Goal: Check status: Check status

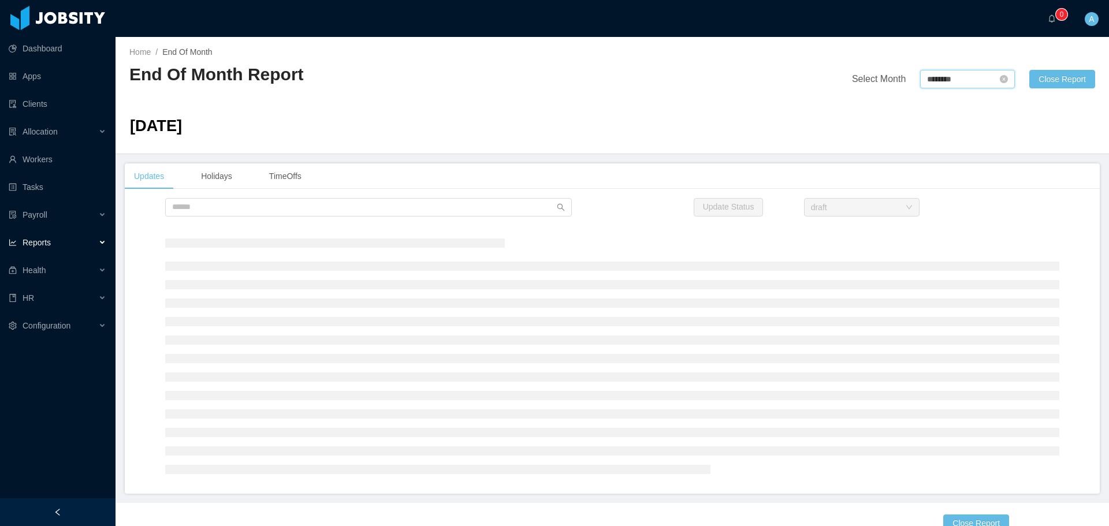
click at [942, 74] on input "********" at bounding box center [967, 79] width 95 height 18
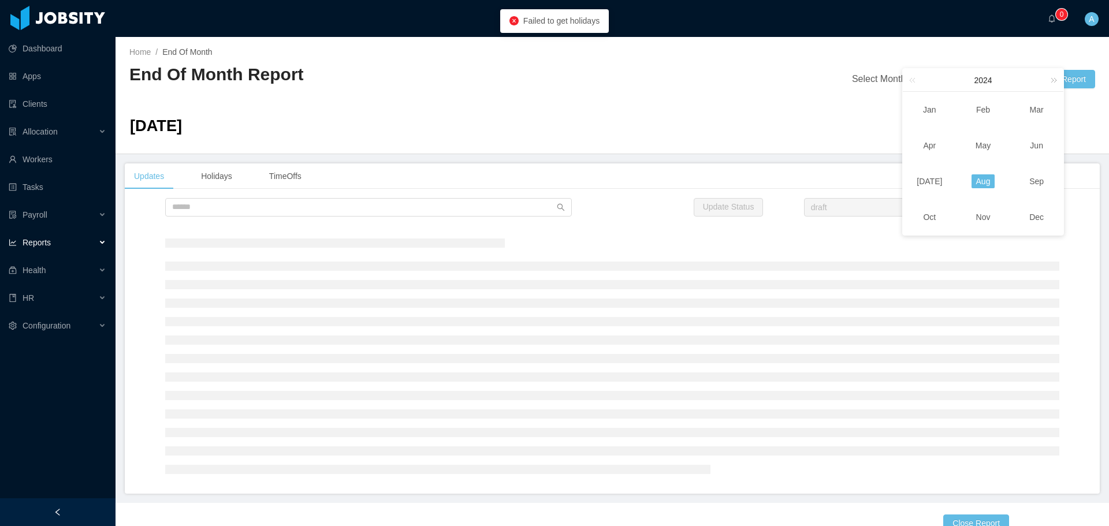
click at [1055, 83] on link at bounding box center [1051, 80] width 15 height 23
click at [1037, 178] on link "Sep" at bounding box center [1037, 181] width 24 height 14
type input "********"
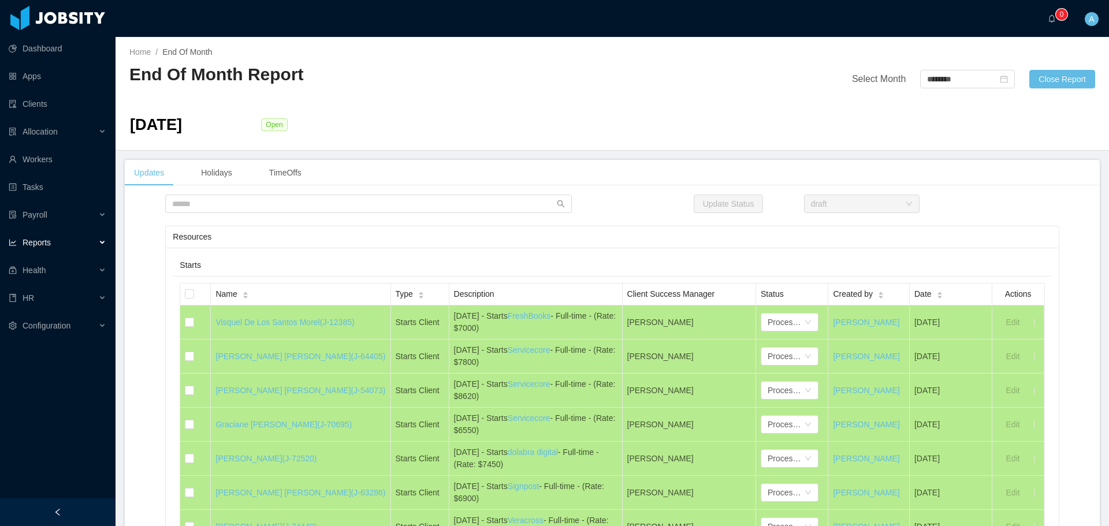
click at [223, 80] on h2 "End Of Month Report" at bounding box center [370, 75] width 483 height 24
click at [256, 76] on h2 "End Of Month Report" at bounding box center [370, 75] width 483 height 24
click at [172, 82] on h2 "End Of Month Report" at bounding box center [370, 75] width 483 height 24
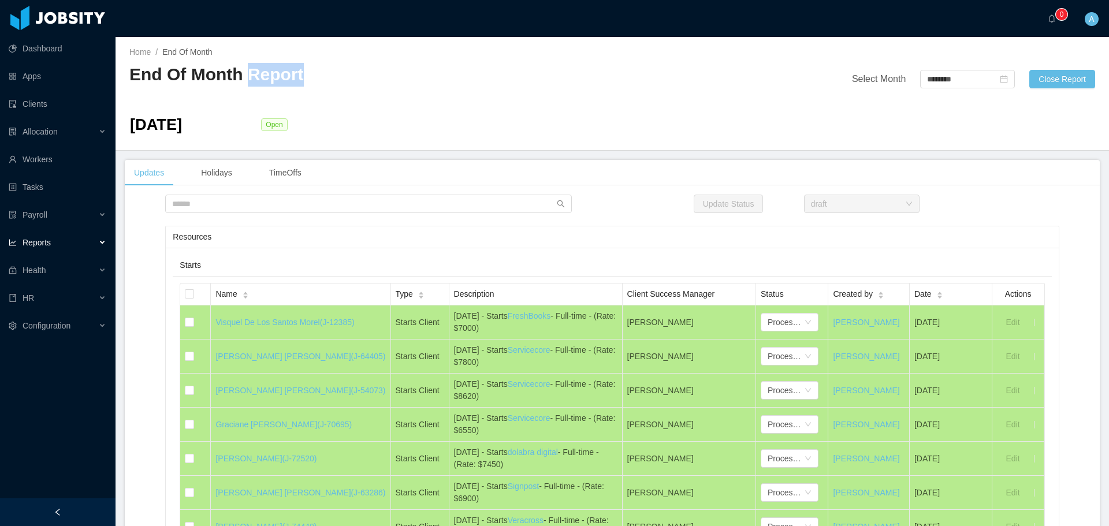
click at [172, 82] on h2 "End Of Month Report" at bounding box center [370, 75] width 483 height 24
click at [151, 79] on h2 "End Of Month Report" at bounding box center [370, 75] width 483 height 24
click at [175, 77] on h2 "End Of Month Report" at bounding box center [370, 75] width 483 height 24
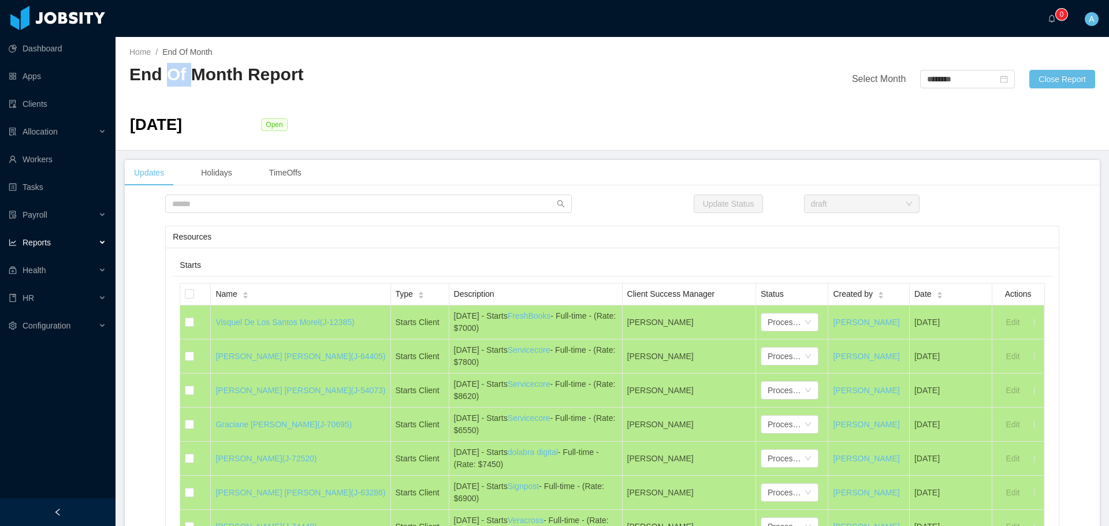
click at [169, 77] on h2 "End Of Month Report" at bounding box center [370, 75] width 483 height 24
click at [163, 77] on h2 "End Of Month Report" at bounding box center [370, 75] width 483 height 24
click at [223, 69] on h2 "End Of Month Report" at bounding box center [370, 75] width 483 height 24
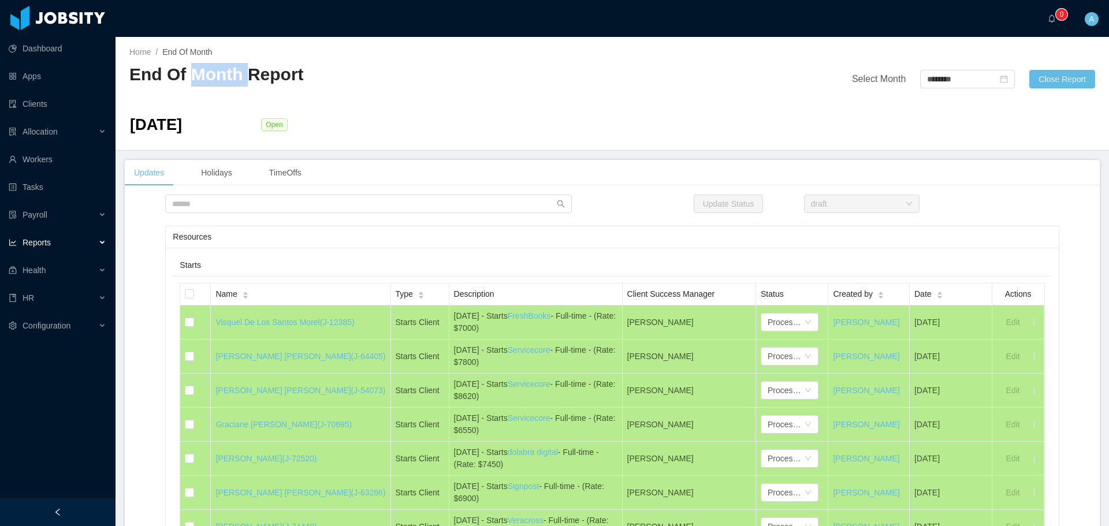
click at [277, 73] on h2 "End Of Month Report" at bounding box center [370, 75] width 483 height 24
click at [144, 77] on h2 "End Of Month Report" at bounding box center [370, 75] width 483 height 24
click at [147, 80] on h2 "End Of Month Report" at bounding box center [370, 75] width 483 height 24
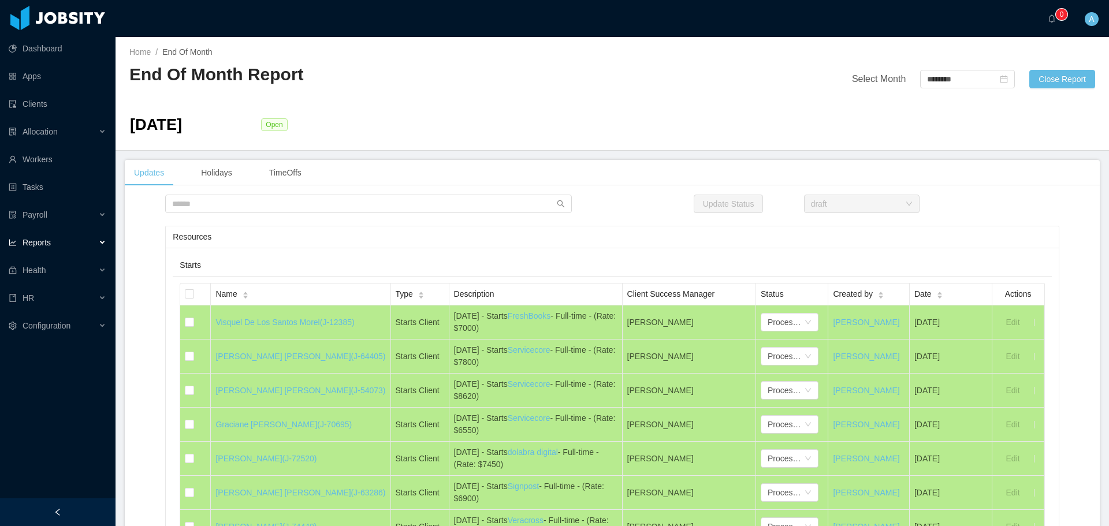
click at [169, 73] on h2 "End Of Month Report" at bounding box center [370, 75] width 483 height 24
click at [211, 76] on h2 "End Of Month Report" at bounding box center [370, 75] width 483 height 24
click at [273, 71] on h2 "End Of Month Report" at bounding box center [370, 75] width 483 height 24
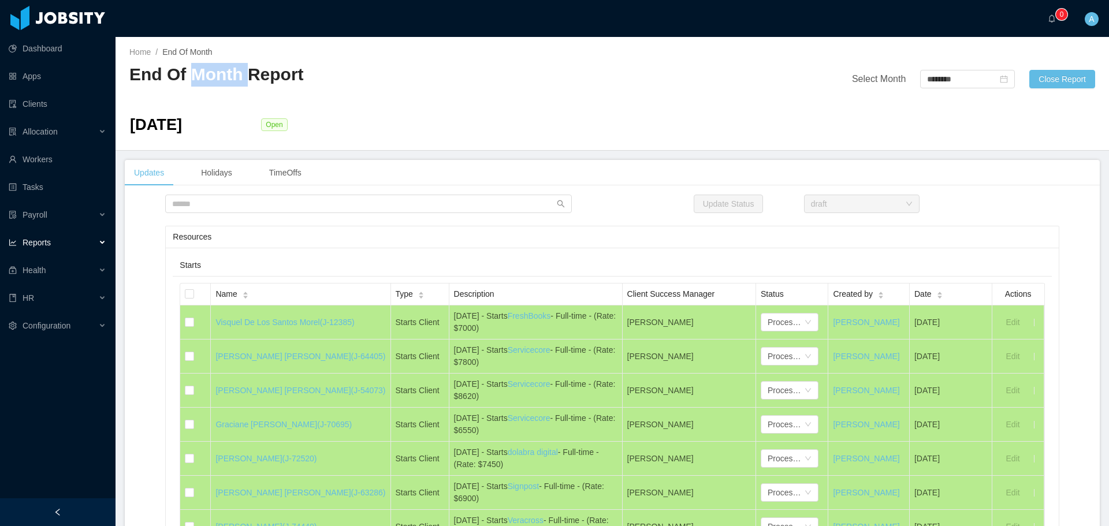
click at [273, 71] on h2 "End Of Month Report" at bounding box center [370, 75] width 483 height 24
click at [300, 87] on div "End Of Month Report" at bounding box center [370, 79] width 483 height 32
click at [296, 77] on h2 "End Of Month Report" at bounding box center [370, 75] width 483 height 24
drag, startPoint x: 302, startPoint y: 76, endPoint x: 132, endPoint y: 83, distance: 170.5
click at [132, 83] on h2 "End Of Month Report" at bounding box center [370, 75] width 483 height 24
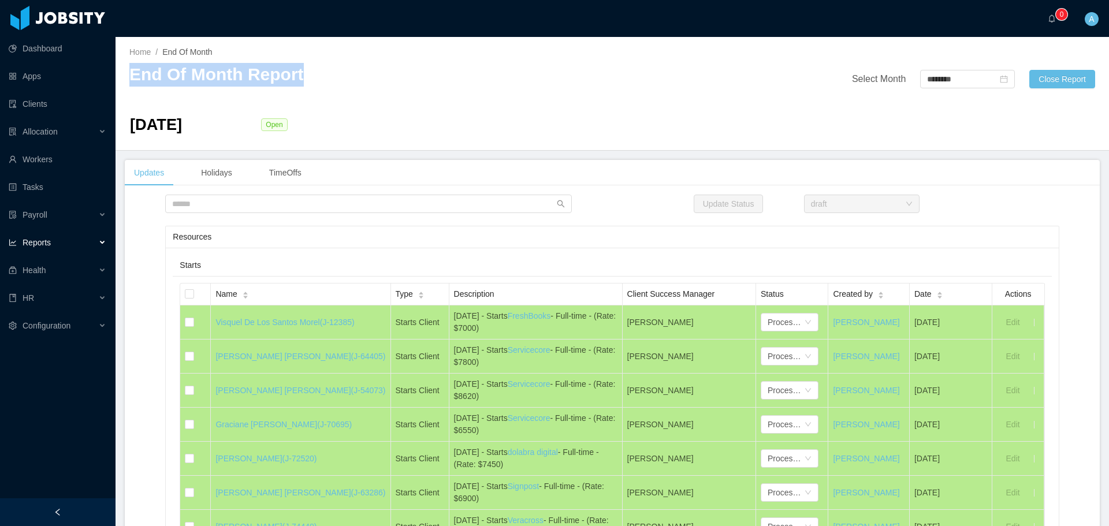
click at [161, 72] on h2 "End Of Month Report" at bounding box center [370, 75] width 483 height 24
click at [135, 74] on h2 "End Of Month Report" at bounding box center [370, 75] width 483 height 24
drag, startPoint x: 131, startPoint y: 75, endPoint x: 302, endPoint y: 81, distance: 171.0
click at [302, 81] on h2 "End Of Month Report" at bounding box center [370, 75] width 483 height 24
click at [290, 72] on h2 "End Of Month Report" at bounding box center [370, 75] width 483 height 24
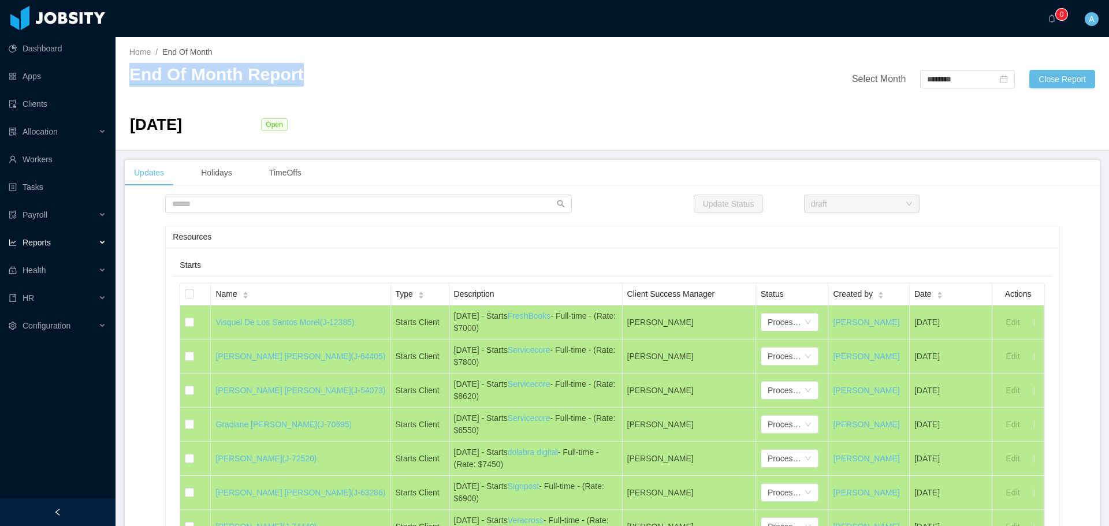
drag, startPoint x: 300, startPoint y: 71, endPoint x: 129, endPoint y: 75, distance: 171.6
click at [129, 75] on div "Home / End Of Month / End Of Month Report Select Month ******** Close Report [D…" at bounding box center [612, 94] width 993 height 114
click at [138, 74] on h2 "End Of Month Report" at bounding box center [370, 75] width 483 height 24
drag, startPoint x: 131, startPoint y: 76, endPoint x: 301, endPoint y: 74, distance: 170.4
click at [301, 74] on h2 "End Of Month Report" at bounding box center [370, 75] width 483 height 24
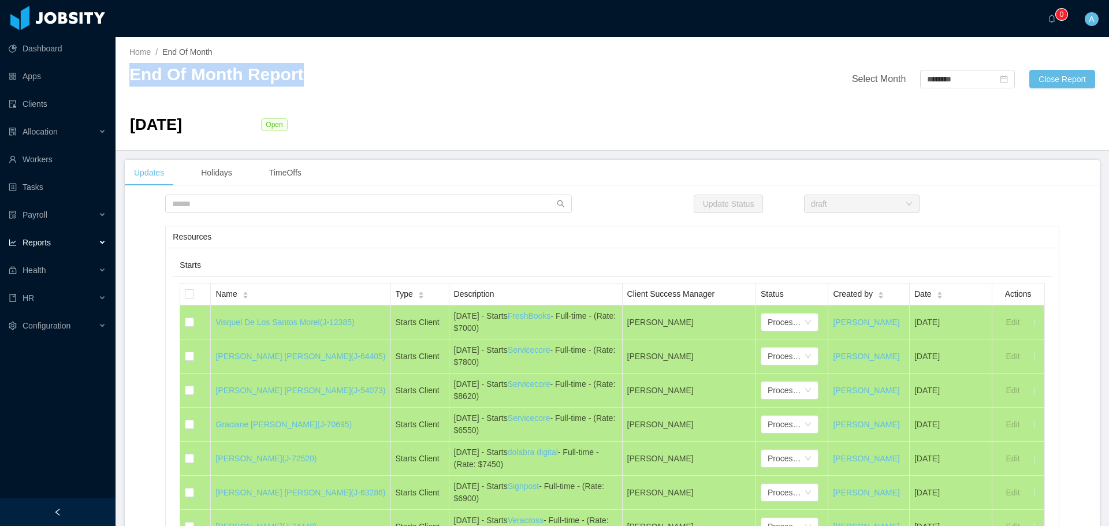
click at [279, 81] on h2 "End Of Month Report" at bounding box center [370, 75] width 483 height 24
click at [535, 206] on input "text" at bounding box center [368, 204] width 406 height 18
click at [494, 236] on div "Resources" at bounding box center [612, 236] width 878 height 21
click at [501, 182] on div "Updates Holidays TimeOffs" at bounding box center [612, 173] width 975 height 26
click at [500, 199] on input "text" at bounding box center [368, 204] width 406 height 18
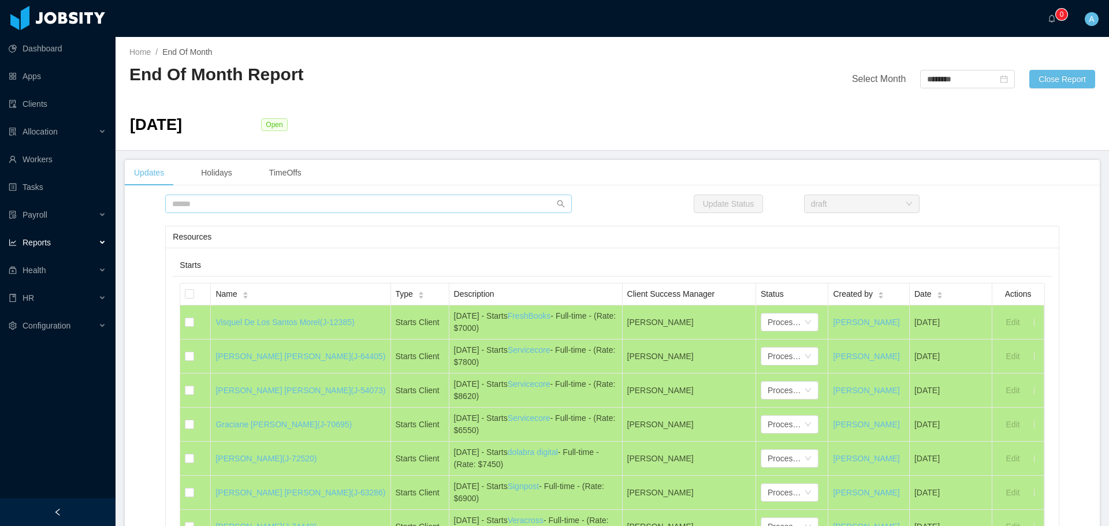
click at [516, 202] on input "text" at bounding box center [368, 204] width 406 height 18
click at [513, 208] on input "text" at bounding box center [368, 204] width 406 height 18
click at [498, 199] on input "text" at bounding box center [368, 204] width 406 height 18
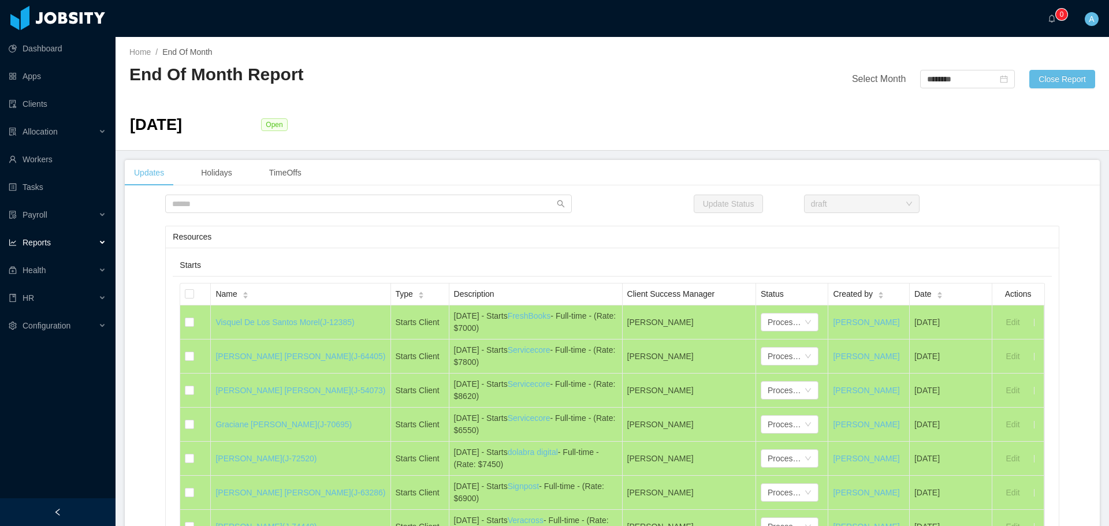
click at [508, 235] on div "Resources" at bounding box center [612, 236] width 878 height 21
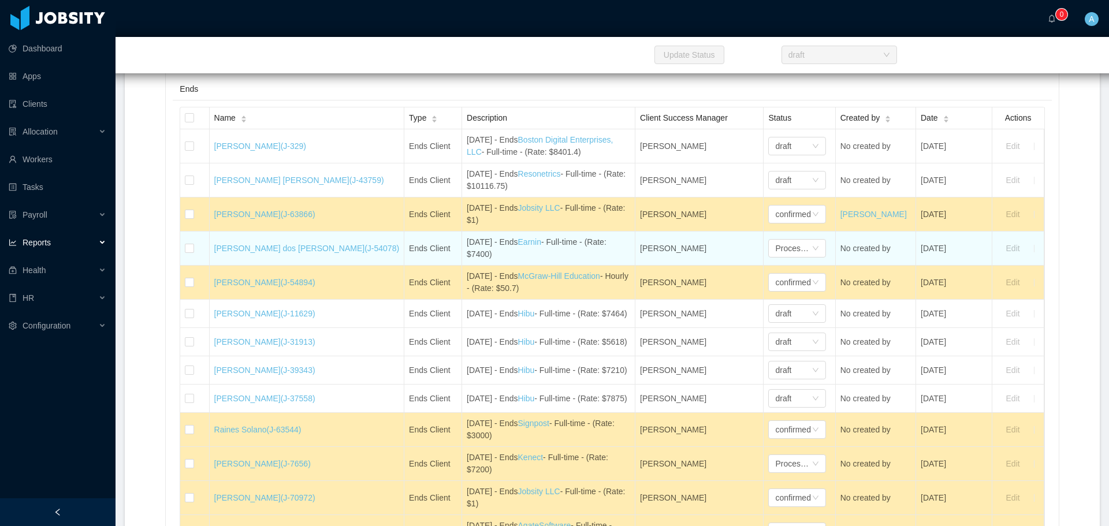
scroll to position [1906, 0]
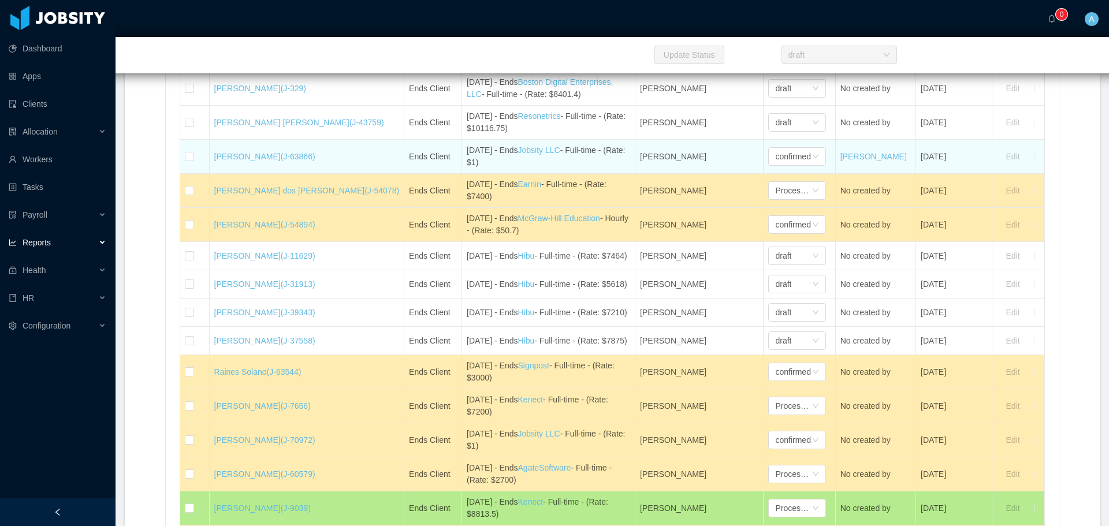
drag, startPoint x: 460, startPoint y: 177, endPoint x: 418, endPoint y: 167, distance: 42.6
click at [409, 162] on tr "[PERSON_NAME] (J-63866) Ends Client [DATE] - Ends Jobsity LLC - Full-time - (Ra…" at bounding box center [611, 157] width 863 height 34
click at [467, 169] on div "[DATE] - Ends Jobsity LLC - Full-time - (Rate: $1)" at bounding box center [548, 156] width 163 height 24
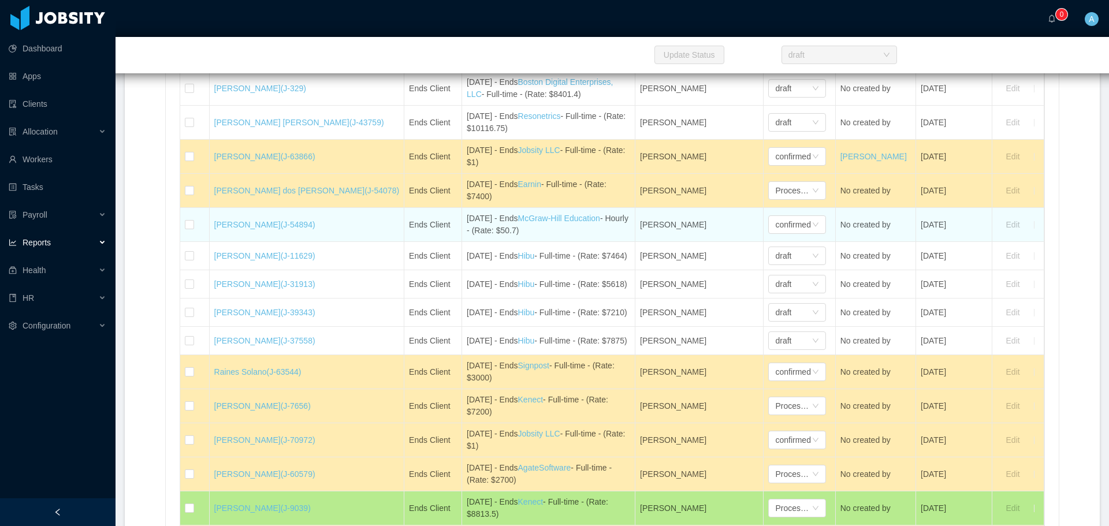
click at [548, 237] on div "[DATE] - Ends [PERSON_NAME] Education - Hourly - (Rate: $50.7)" at bounding box center [548, 225] width 163 height 24
click at [775, 233] on div "confirmed" at bounding box center [792, 224] width 35 height 17
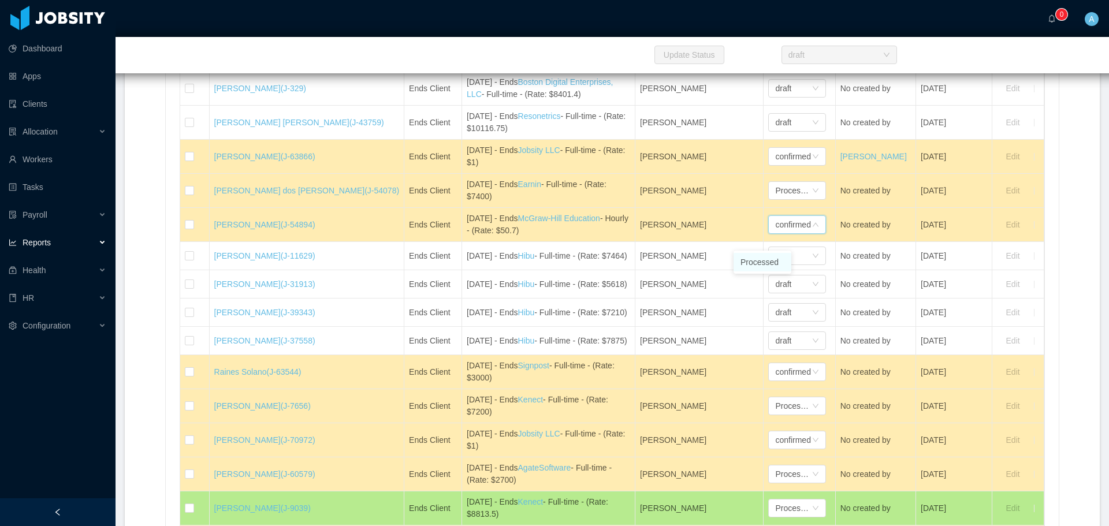
click at [766, 261] on li "Processed" at bounding box center [762, 262] width 58 height 18
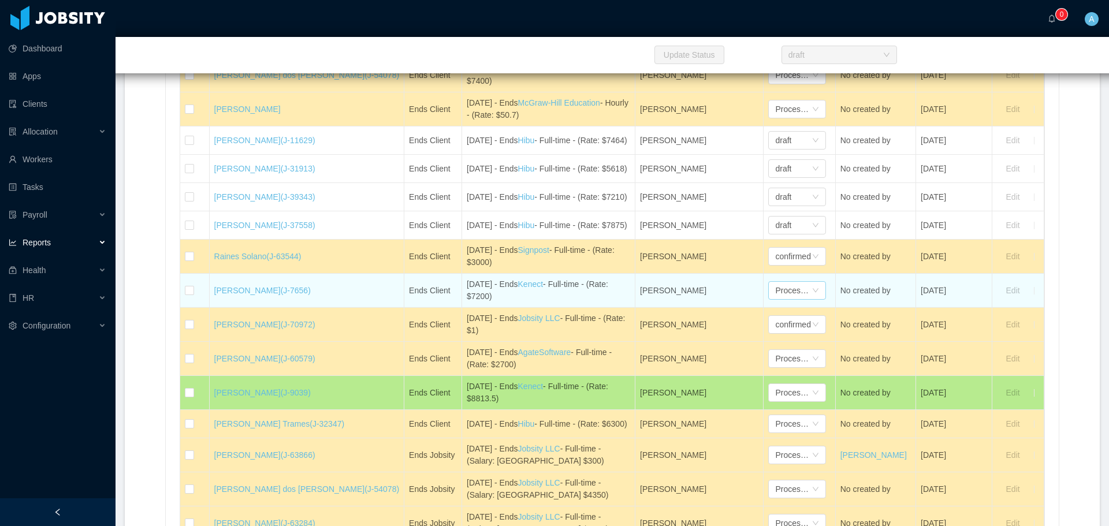
scroll to position [2195, 0]
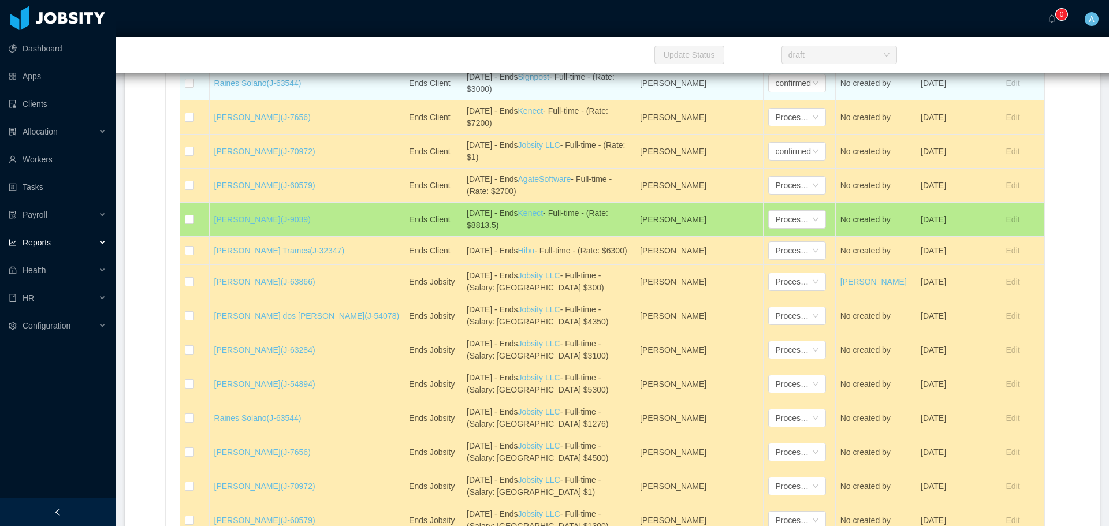
drag, startPoint x: 643, startPoint y: 125, endPoint x: 624, endPoint y: 127, distance: 19.1
click at [643, 88] on span "[PERSON_NAME]" at bounding box center [673, 83] width 66 height 9
click at [635, 100] on td "[PERSON_NAME]" at bounding box center [699, 83] width 128 height 34
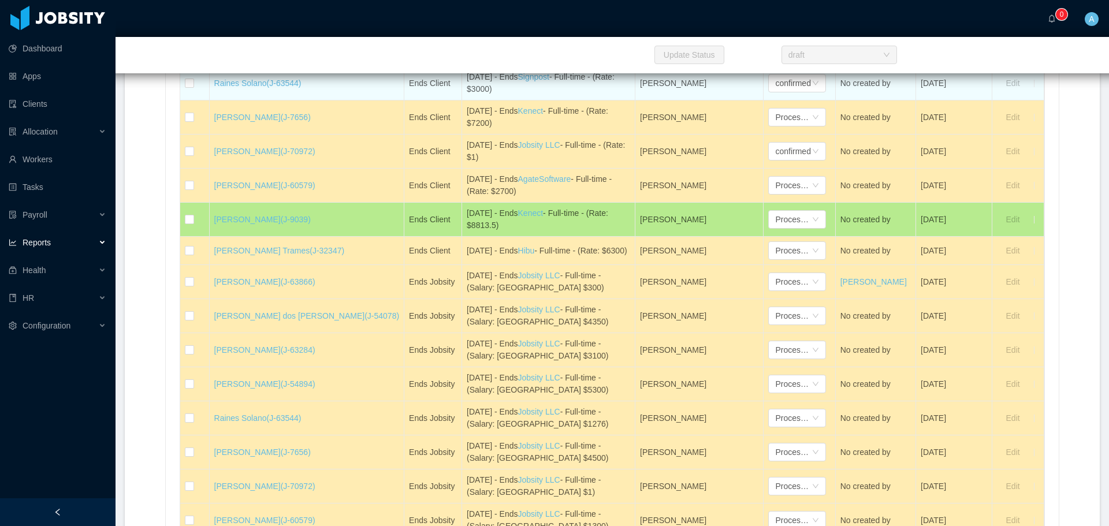
click at [635, 100] on td "[PERSON_NAME]" at bounding box center [699, 83] width 128 height 34
click at [640, 88] on span "[PERSON_NAME]" at bounding box center [673, 83] width 66 height 9
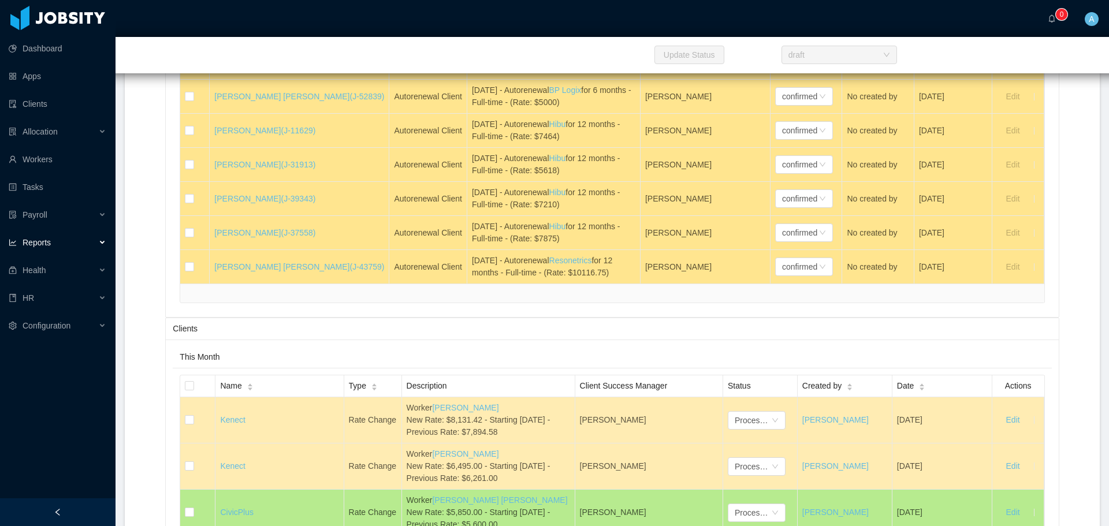
scroll to position [4620, 0]
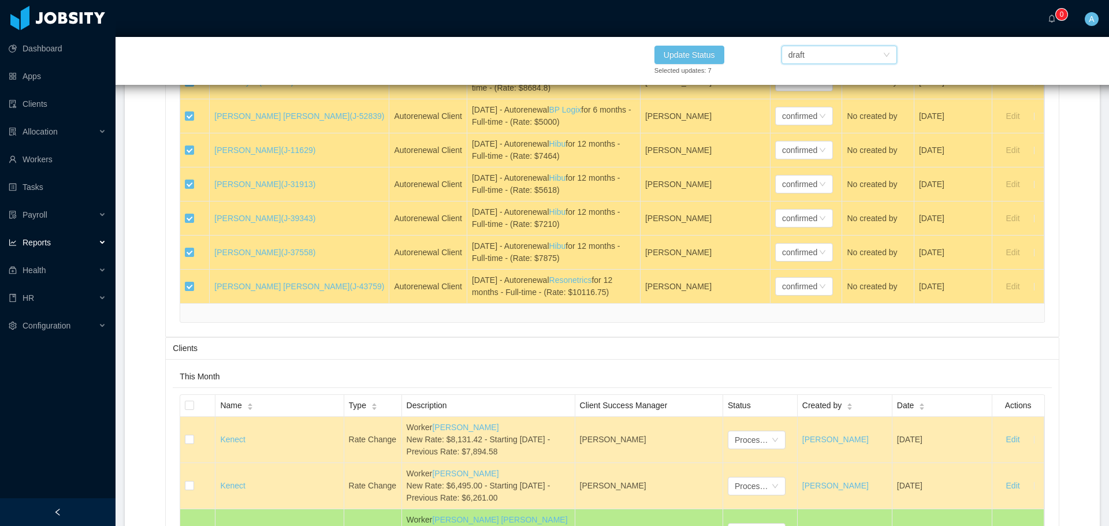
click at [819, 55] on div "draft" at bounding box center [835, 54] width 94 height 17
click at [827, 77] on li "Processed" at bounding box center [839, 78] width 116 height 18
click at [696, 52] on button "Update Status" at bounding box center [689, 55] width 70 height 18
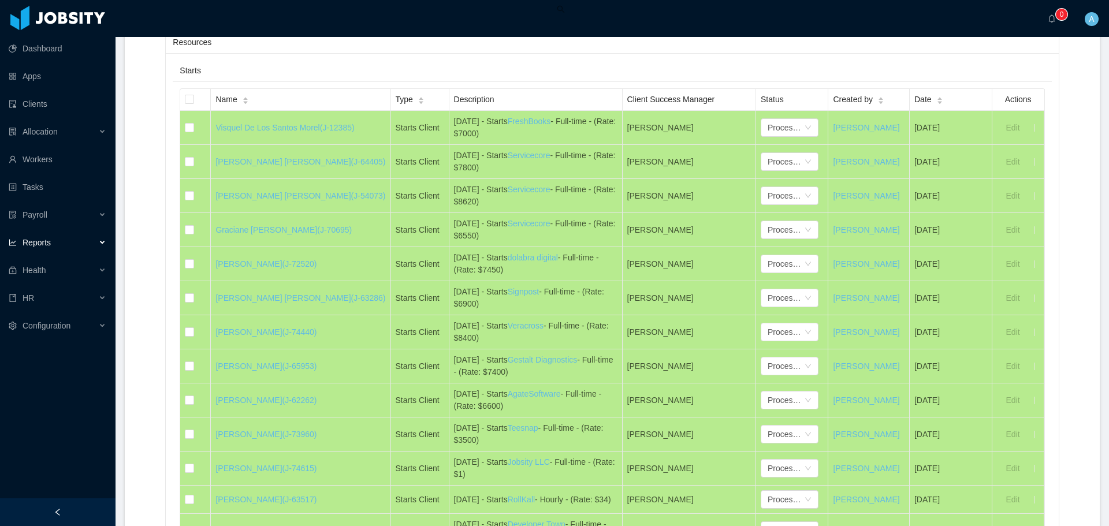
scroll to position [0, 0]
